Goal: Check status: Check status

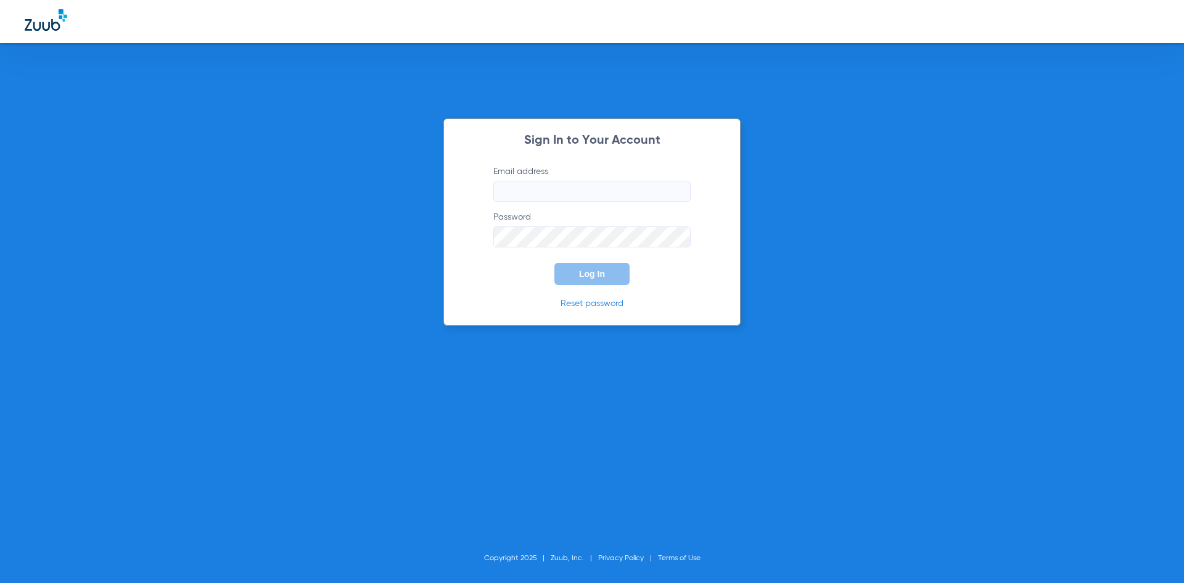
type input "[EMAIL_ADDRESS][DOMAIN_NAME]"
click at [583, 278] on span "Log In" at bounding box center [592, 274] width 26 height 10
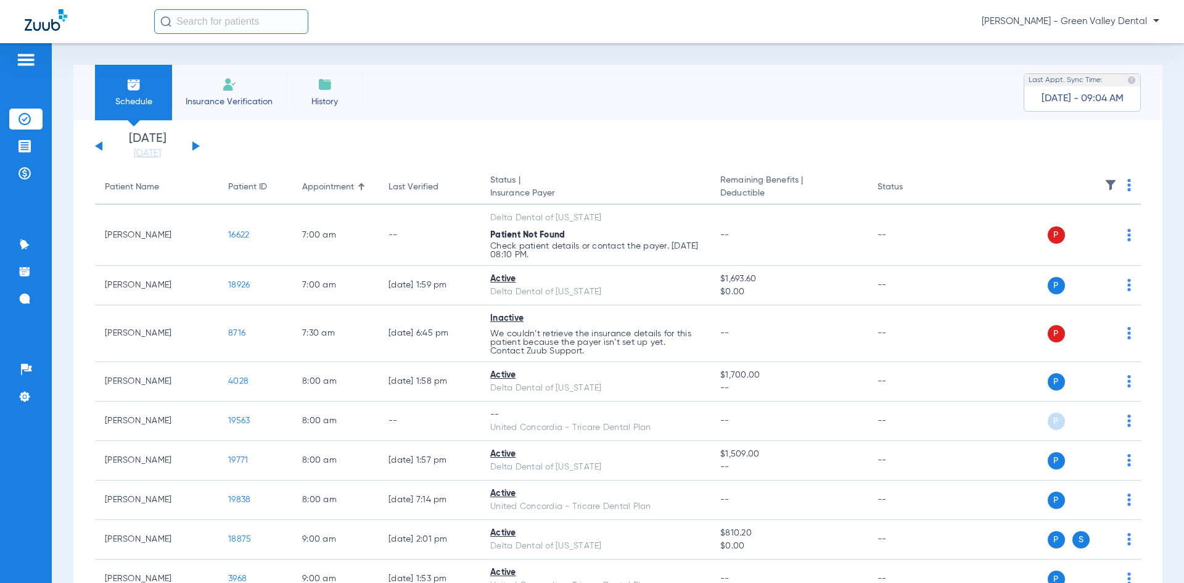
click at [196, 145] on button at bounding box center [195, 145] width 7 height 9
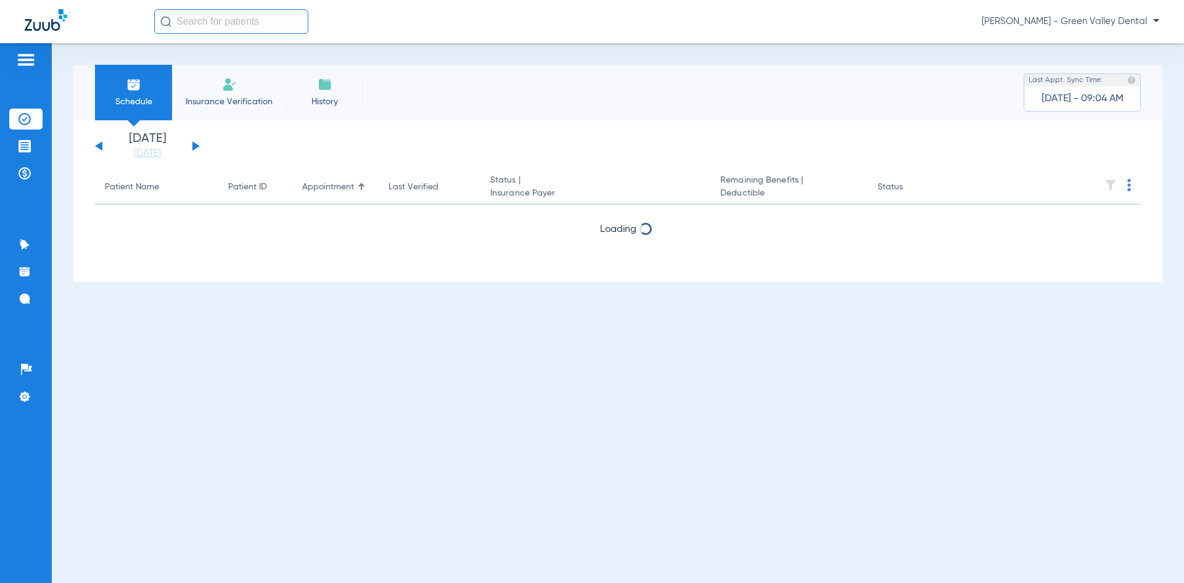
click at [196, 145] on button at bounding box center [195, 145] width 7 height 9
click at [100, 144] on button at bounding box center [98, 145] width 7 height 9
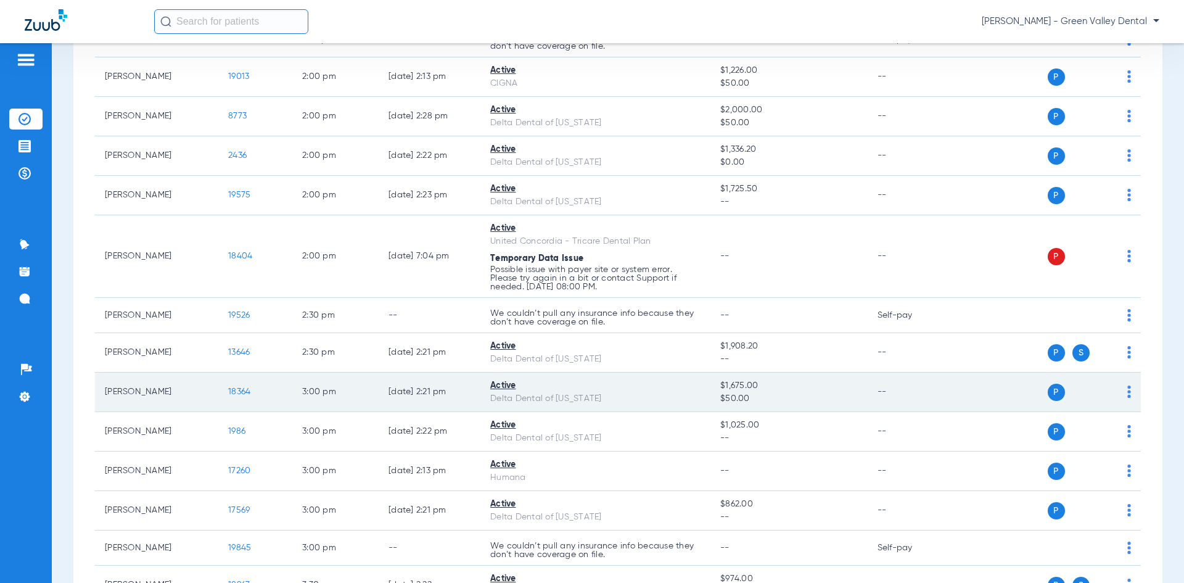
scroll to position [1856, 0]
